Goal: Information Seeking & Learning: Learn about a topic

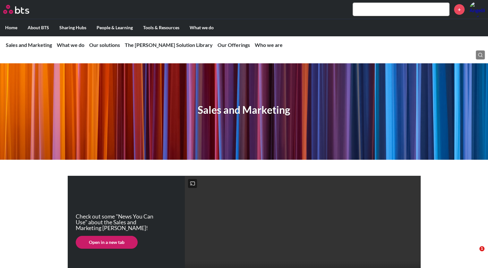
click at [394, 8] on input "text" at bounding box center [401, 9] width 96 height 13
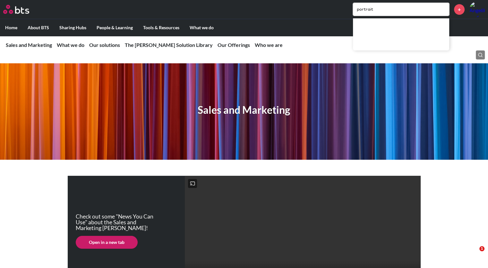
type input "portrait"
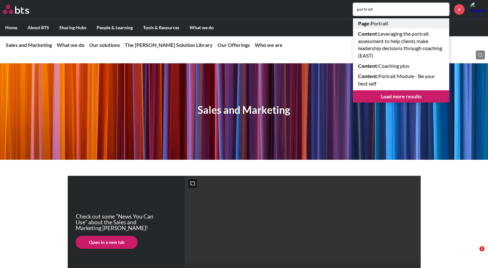
click at [380, 23] on link "Page : Portrait" at bounding box center [401, 23] width 96 height 10
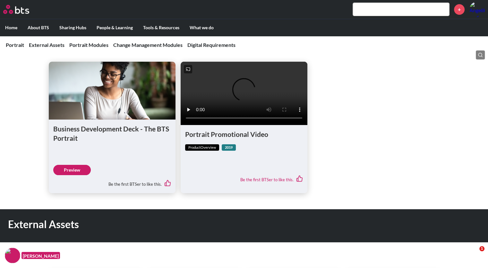
scroll to position [313, 0]
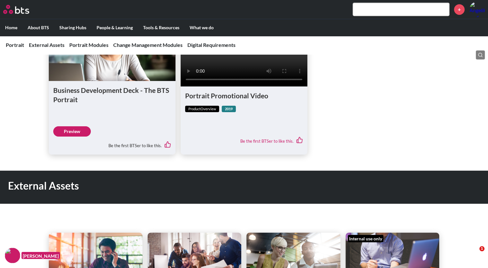
click at [72, 136] on link "Preview" at bounding box center [72, 131] width 38 height 10
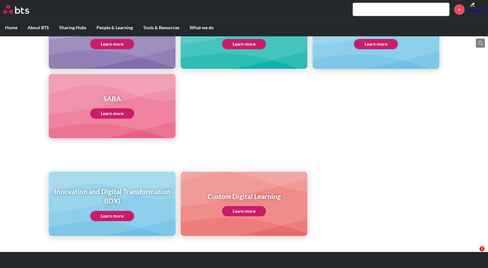
scroll to position [316, 0]
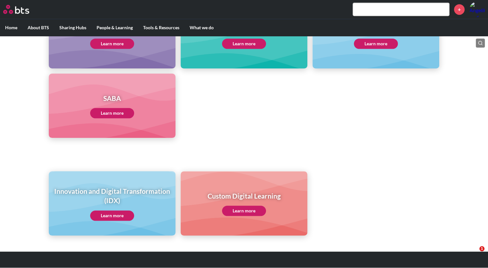
click at [105, 113] on link "Learn more" at bounding box center [112, 113] width 44 height 10
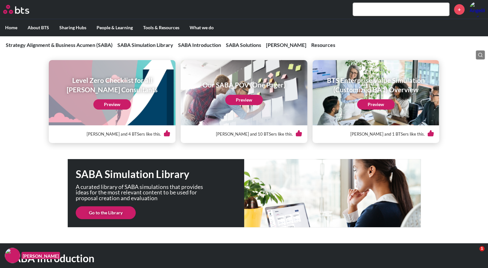
scroll to position [214, 0]
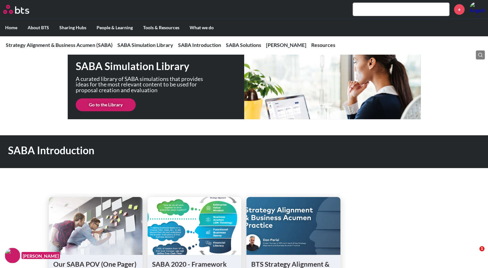
click at [113, 104] on link "Go to the Library" at bounding box center [106, 104] width 60 height 13
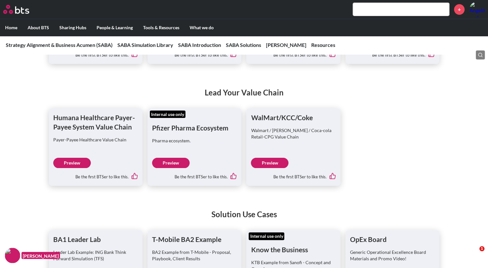
scroll to position [2564, 0]
click at [268, 168] on link "Preview" at bounding box center [270, 163] width 38 height 10
click at [165, 168] on link "Preview" at bounding box center [171, 163] width 38 height 10
click at [72, 178] on div "Be the first BTSer to like this." at bounding box center [95, 174] width 85 height 13
click at [67, 168] on link "Preview" at bounding box center [72, 163] width 38 height 10
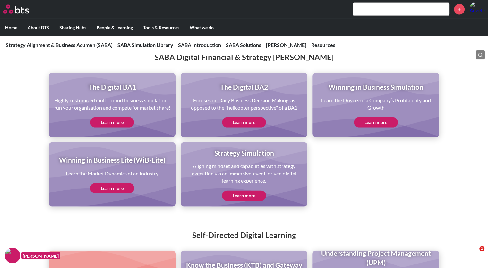
scroll to position [1518, 0]
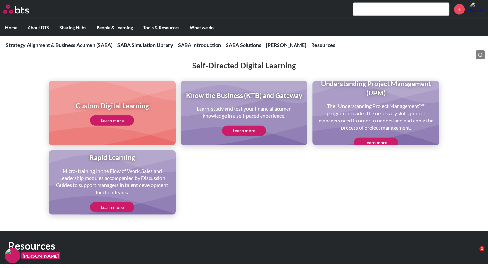
click at [246, 136] on link "Learn more" at bounding box center [244, 131] width 44 height 10
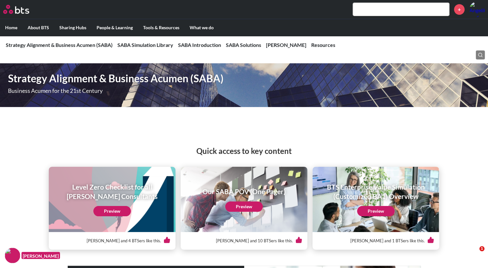
scroll to position [103, 0]
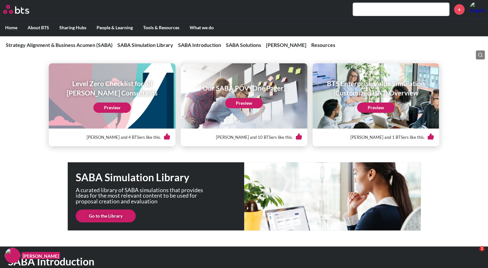
click at [383, 12] on input "text" at bounding box center [401, 9] width 96 height 13
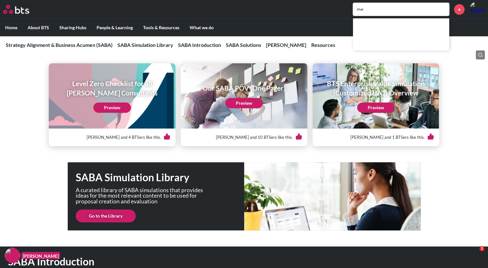
type input "m"
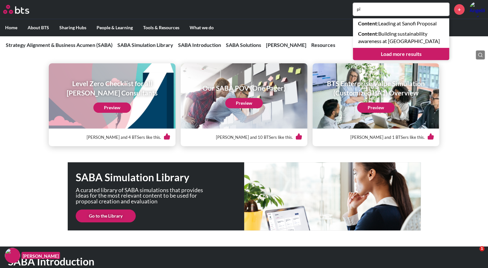
type input "p"
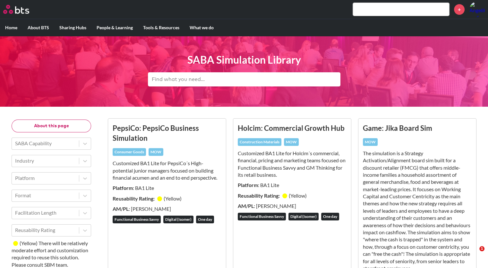
click at [205, 77] on input "text" at bounding box center [244, 79] width 193 height 14
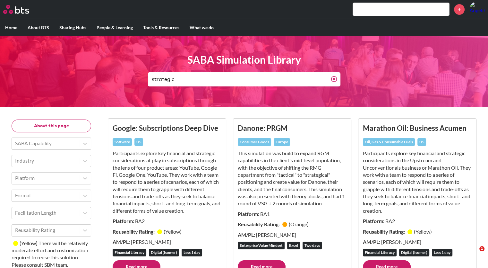
type input "strategic"
click at [333, 79] on line at bounding box center [334, 79] width 2 height 2
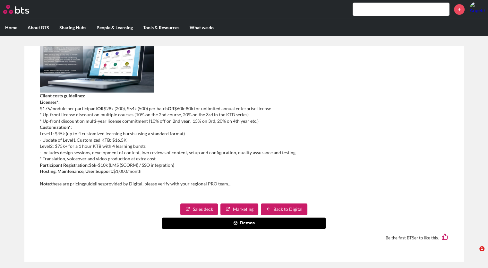
scroll to position [4, 0]
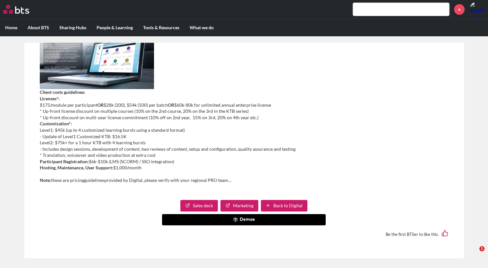
click at [201, 206] on link "Sales deck" at bounding box center [199, 206] width 38 height 12
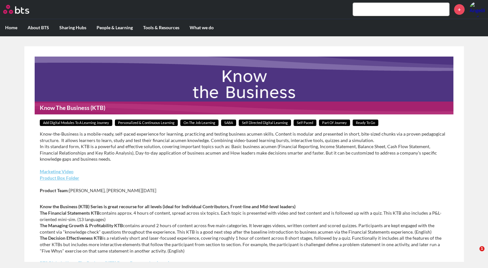
click at [366, 9] on input "text" at bounding box center [401, 9] width 96 height 13
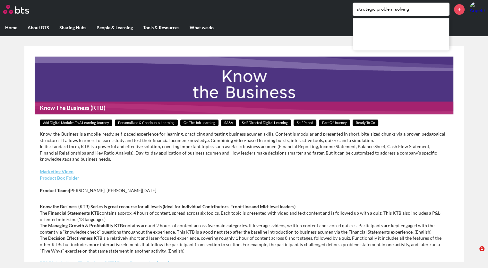
click at [408, 12] on input "strategic problem solving" at bounding box center [401, 9] width 96 height 13
click at [242, 45] on main "Know The Business (KTB) Add Digital Modules to a Learning Journey Personalized …" at bounding box center [244, 154] width 488 height 236
click at [380, 8] on input "strategic problem solving" at bounding box center [401, 9] width 96 height 13
click at [417, 11] on input "strategic problem solving" at bounding box center [401, 9] width 96 height 13
drag, startPoint x: 412, startPoint y: 11, endPoint x: 281, endPoint y: 7, distance: 131.7
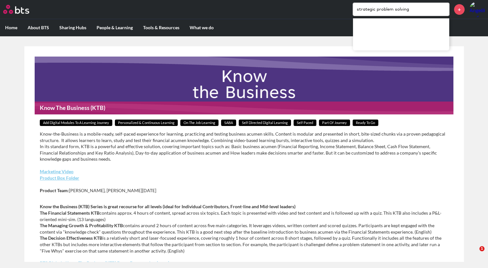
click at [281, 7] on div "strategic problem solving +" at bounding box center [263, 9] width 444 height 15
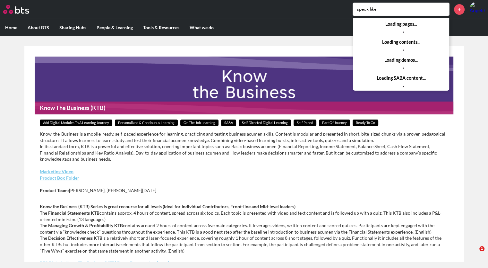
type input "speak like"
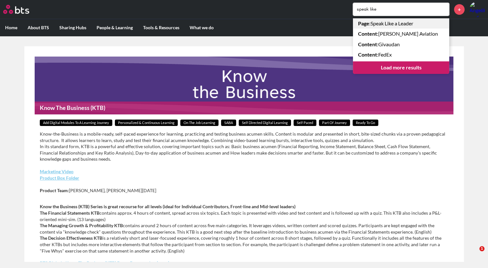
click at [404, 22] on link "Page : Speak Like a Leader" at bounding box center [401, 23] width 96 height 10
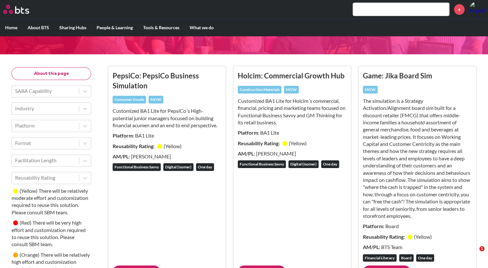
scroll to position [55, 0]
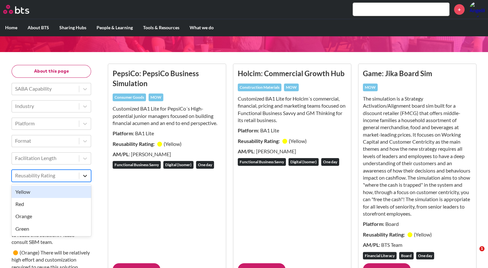
click at [82, 177] on div at bounding box center [85, 176] width 12 height 12
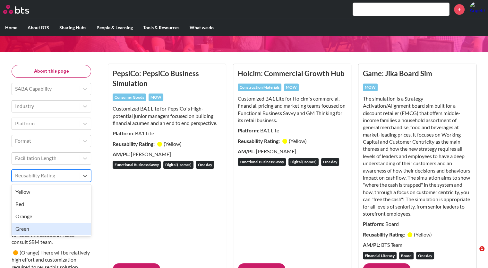
click at [40, 226] on div "Green" at bounding box center [52, 229] width 80 height 12
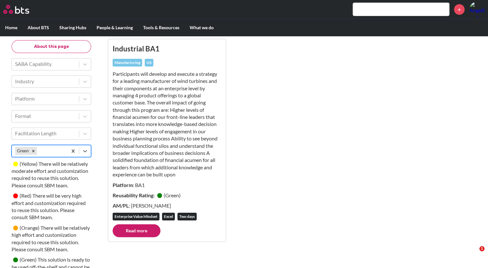
scroll to position [0, 0]
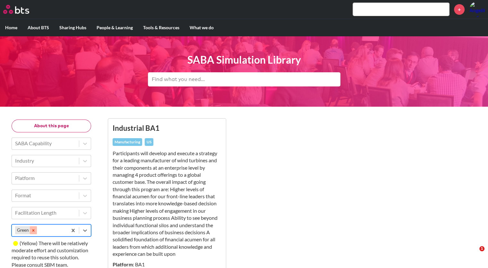
click at [33, 229] on icon "Remove Green" at bounding box center [33, 230] width 2 height 2
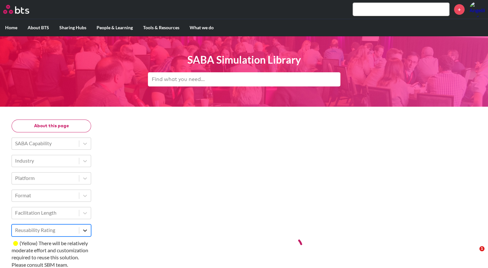
click at [87, 232] on div at bounding box center [85, 230] width 12 height 12
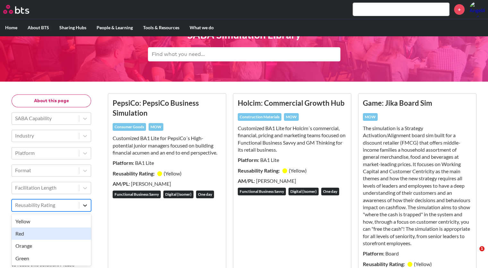
scroll to position [25, 0]
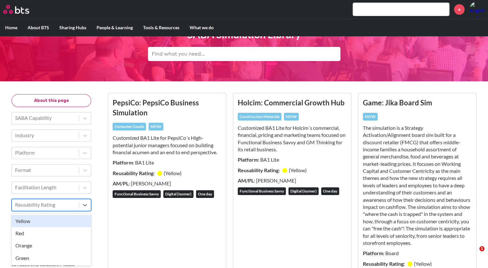
drag, startPoint x: 39, startPoint y: 225, endPoint x: 40, endPoint y: 220, distance: 5.8
click at [40, 220] on div "Yellow" at bounding box center [52, 221] width 80 height 12
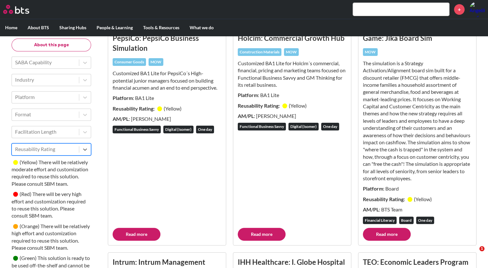
scroll to position [0, 0]
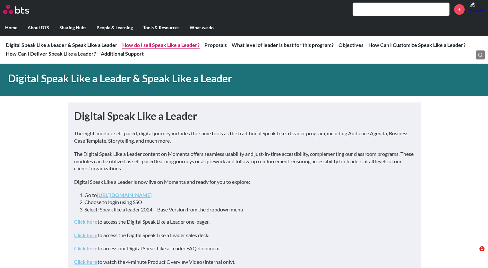
click at [175, 44] on link "How do I sell Speak Like a Leader?" at bounding box center [160, 45] width 77 height 6
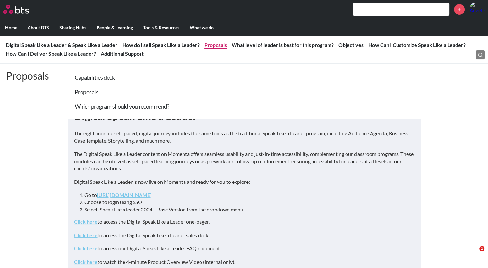
click at [220, 43] on link "Proposals" at bounding box center [216, 45] width 22 height 6
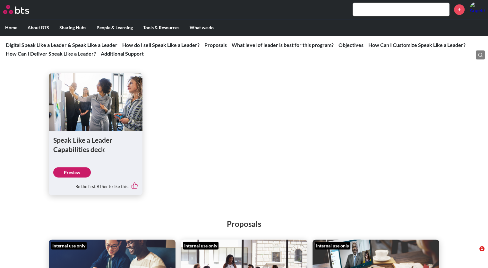
scroll to position [1054, 0]
click at [74, 177] on link "Preview" at bounding box center [72, 172] width 38 height 10
click at [377, 8] on input "text" at bounding box center [401, 9] width 96 height 13
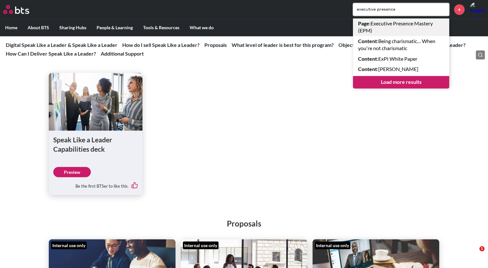
click at [397, 26] on link "Page : Executive Presence Mastery (EPM)" at bounding box center [401, 27] width 96 height 18
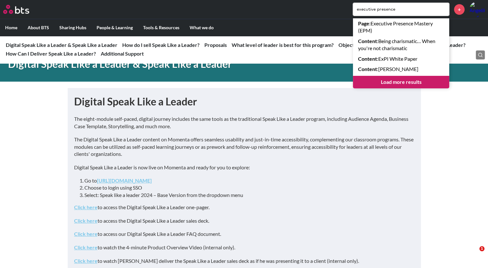
scroll to position [0, 0]
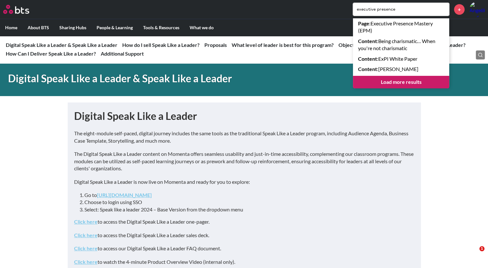
drag, startPoint x: 401, startPoint y: 10, endPoint x: 335, endPoint y: 11, distance: 66.8
click at [335, 11] on div "executive presence Page : Executive Presence Mastery (EPM) Content : Being char…" at bounding box center [263, 9] width 444 height 15
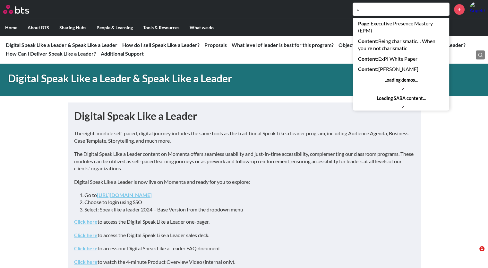
type input "a"
type input "b"
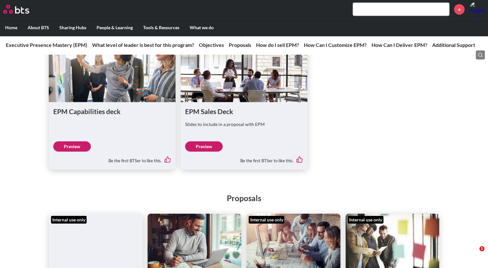
scroll to position [1567, 0]
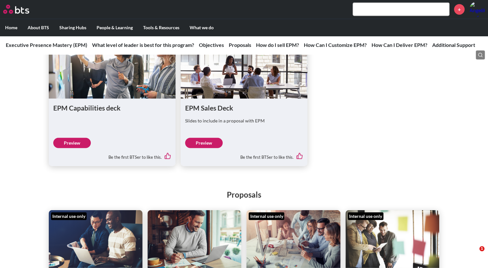
click at [205, 148] on link "Preview" at bounding box center [204, 143] width 38 height 10
click at [77, 157] on div "Be the first BTSer to like this." at bounding box center [112, 154] width 118 height 13
click at [77, 148] on link "Preview" at bounding box center [72, 143] width 38 height 10
